Goal: Navigation & Orientation: Find specific page/section

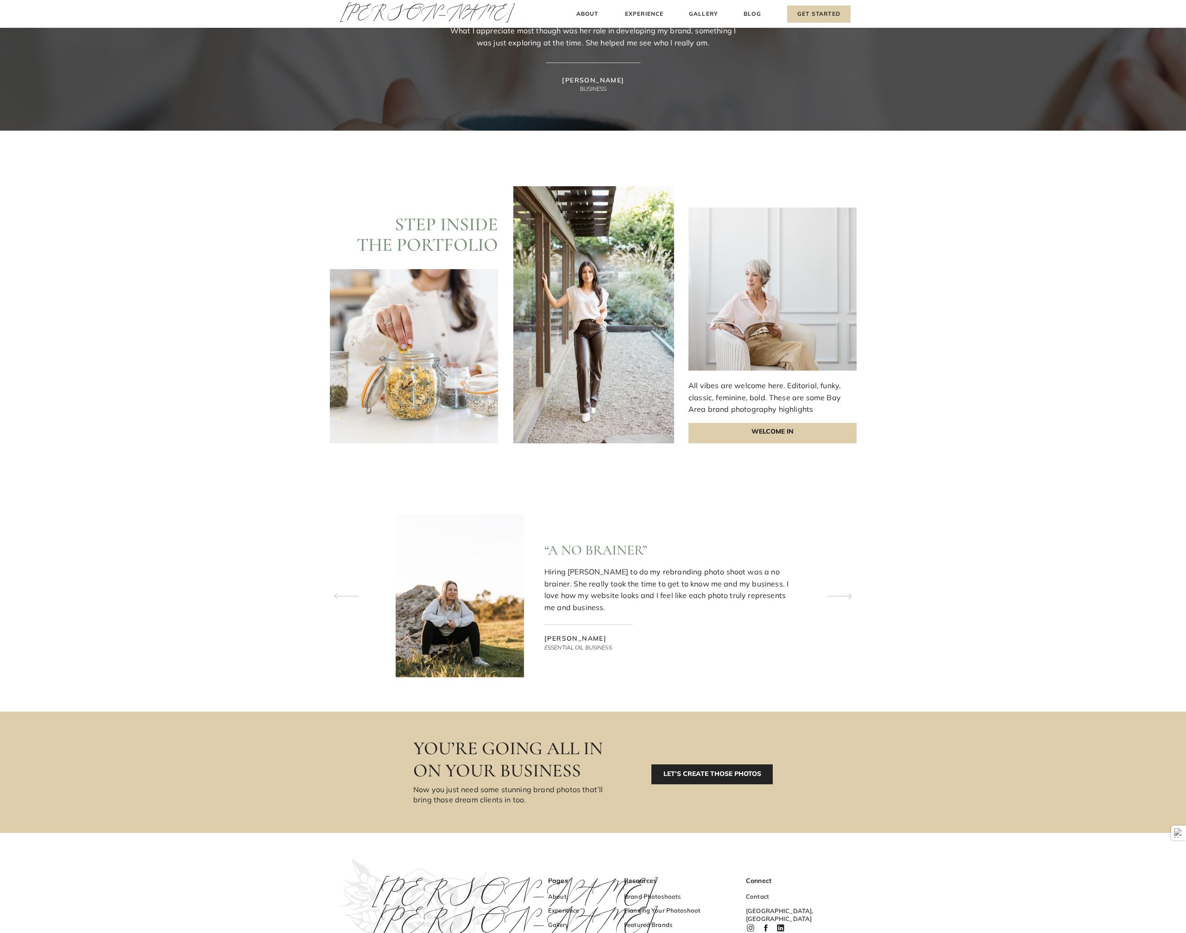
scroll to position [2518, 0]
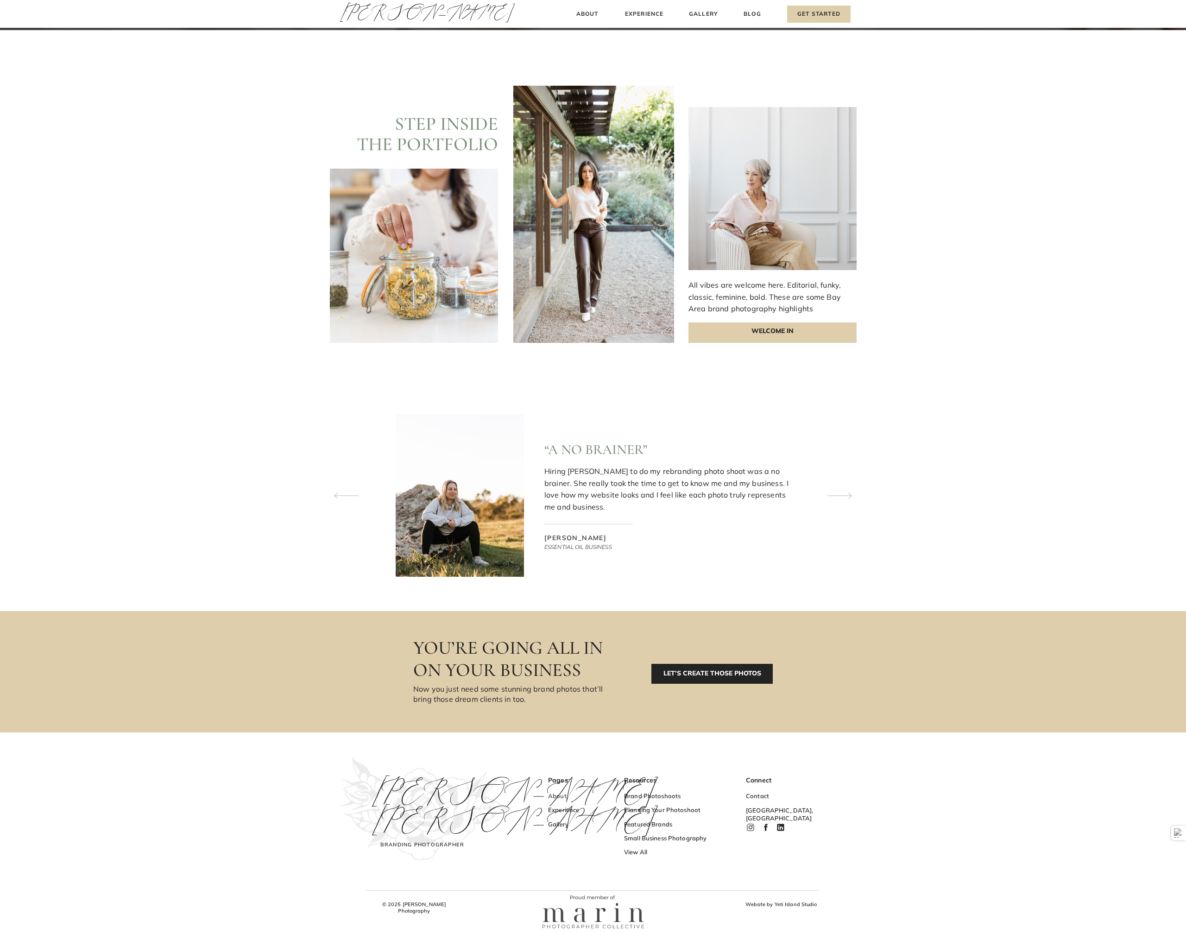
click at [555, 795] on h3 "About" at bounding box center [575, 797] width 55 height 10
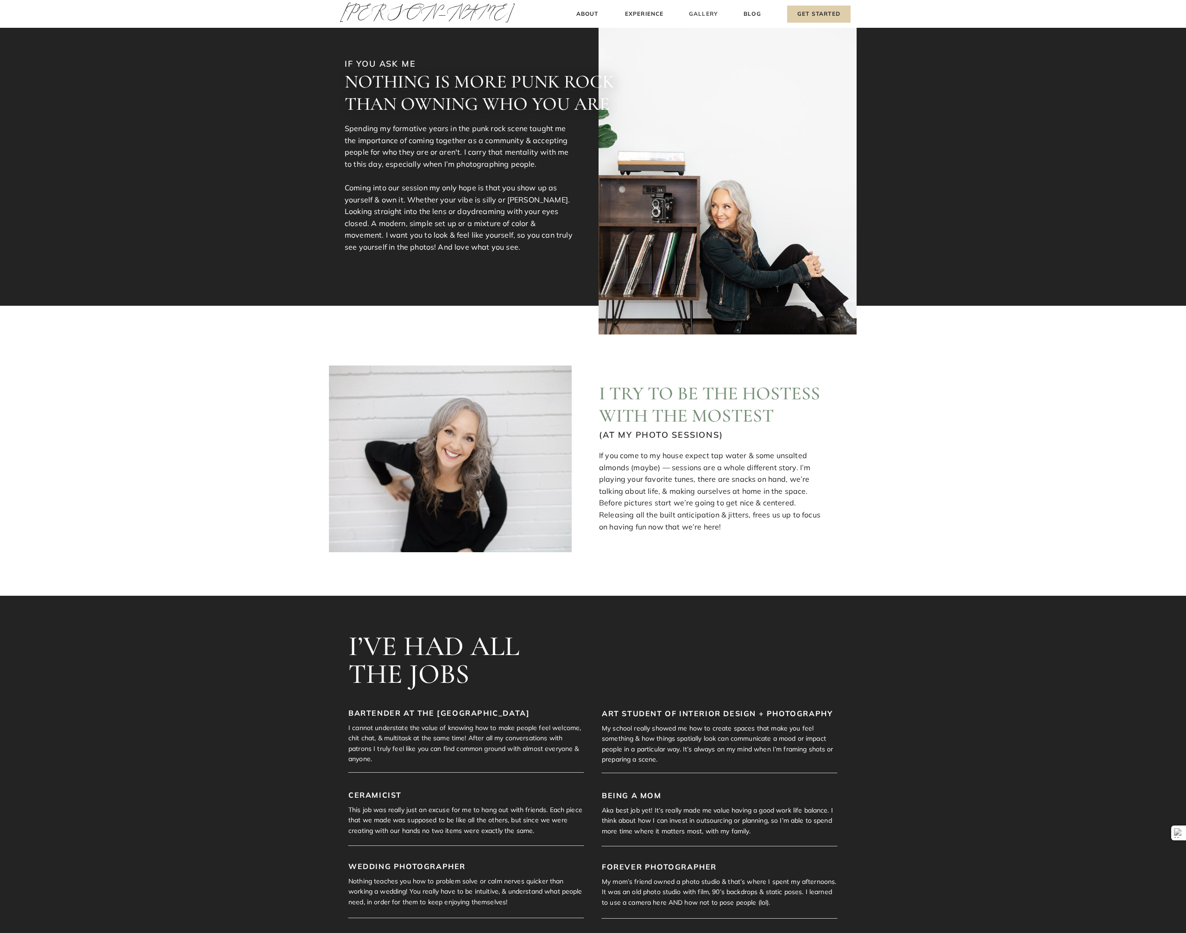
click at [711, 14] on h3 "Gallery" at bounding box center [703, 14] width 31 height 10
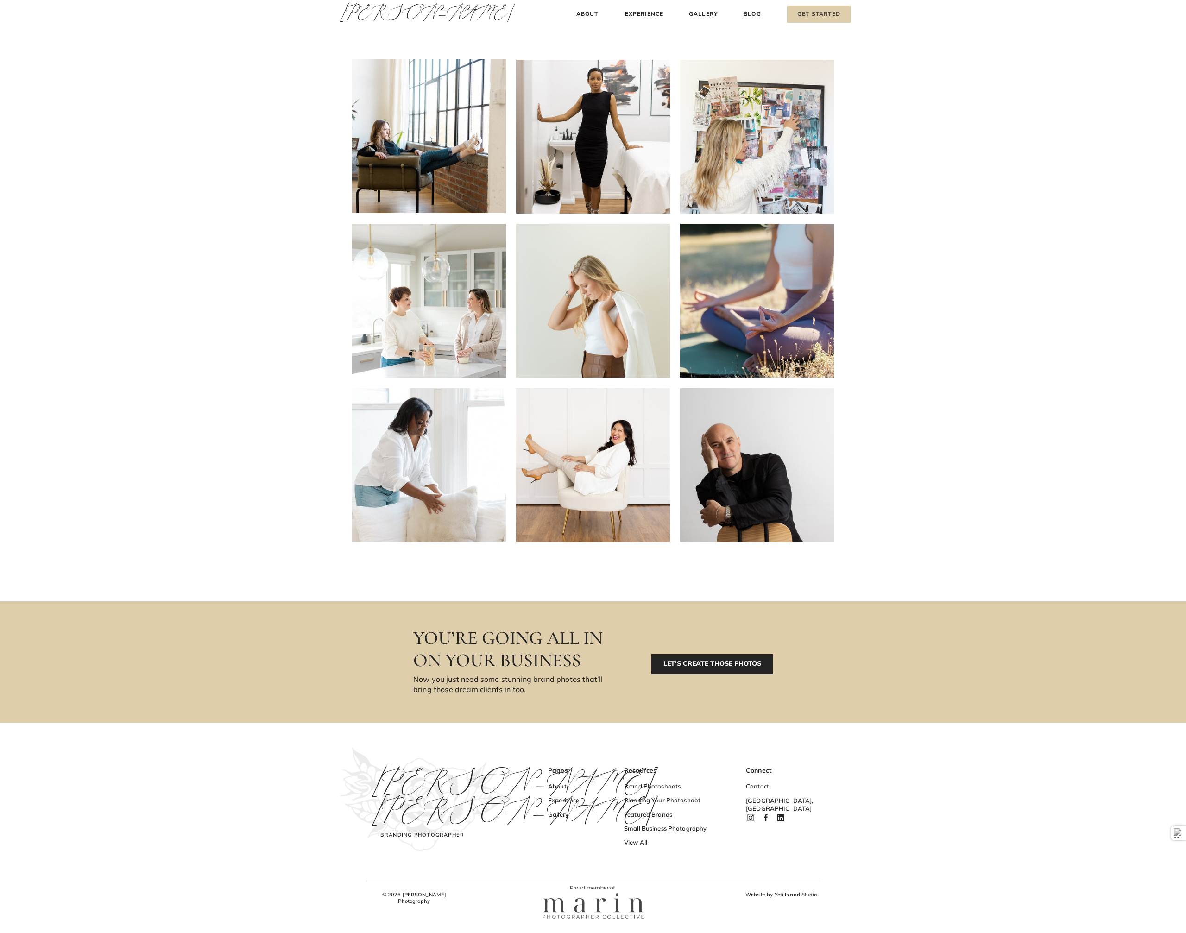
click at [799, 15] on h3 "Get Started" at bounding box center [818, 14] width 63 height 17
